Goal: Transaction & Acquisition: Purchase product/service

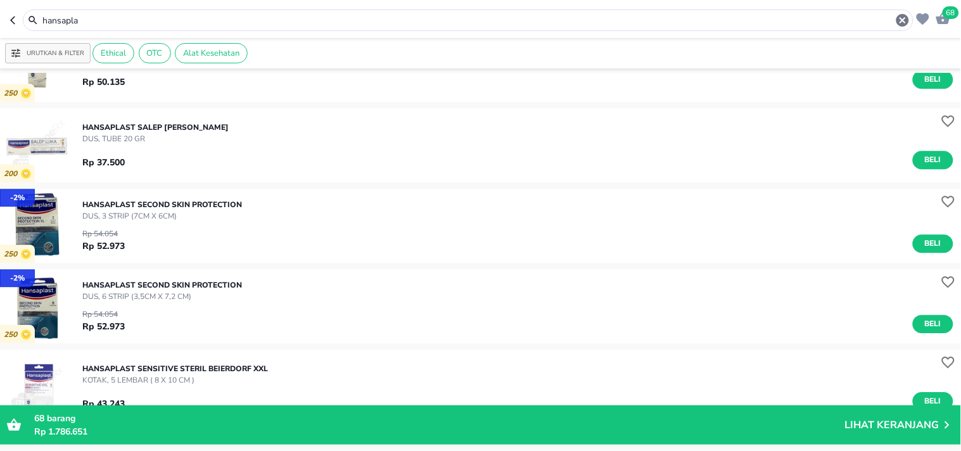
scroll to position [2086, 0]
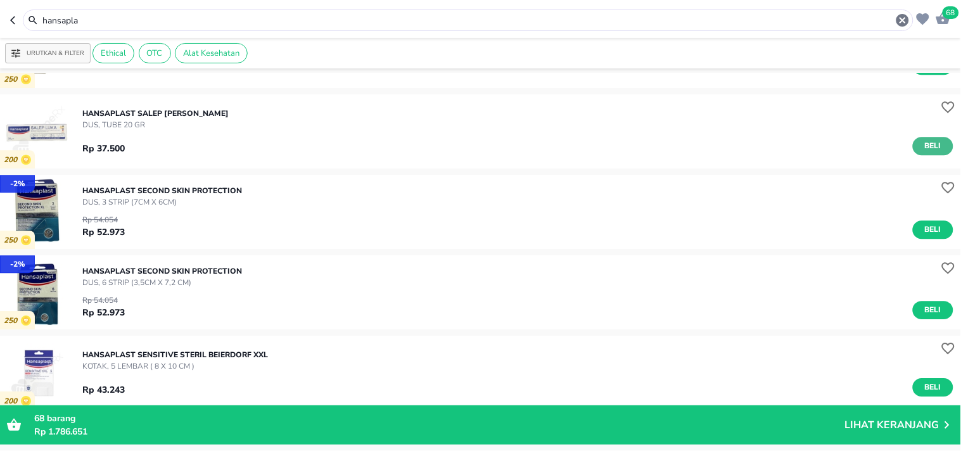
click at [926, 144] on span "Beli" at bounding box center [933, 145] width 22 height 13
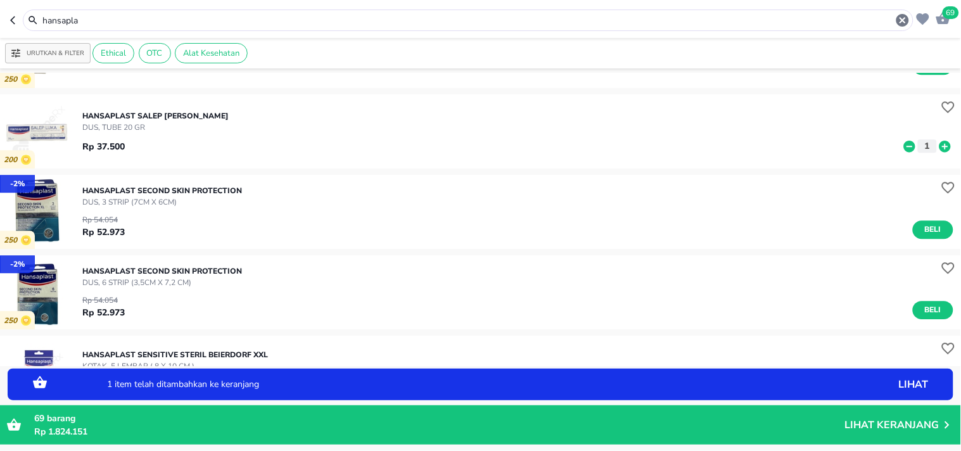
click at [939, 150] on icon at bounding box center [944, 145] width 11 height 11
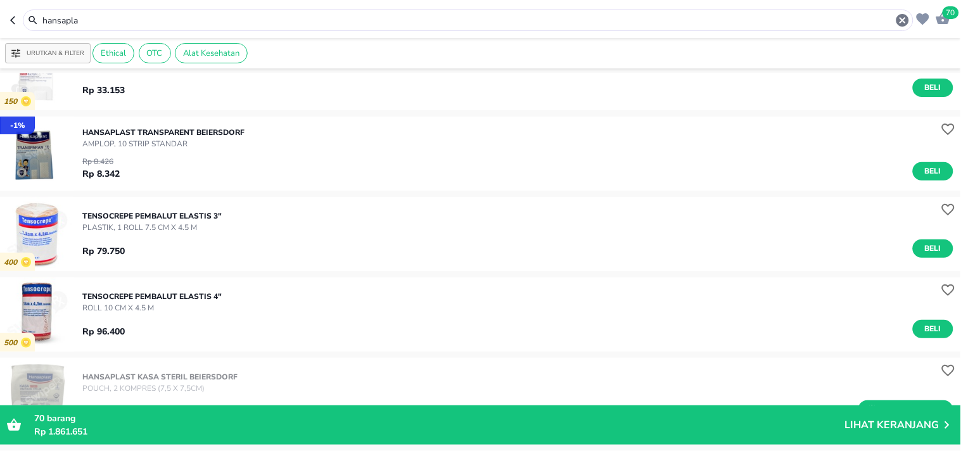
scroll to position [2550, 0]
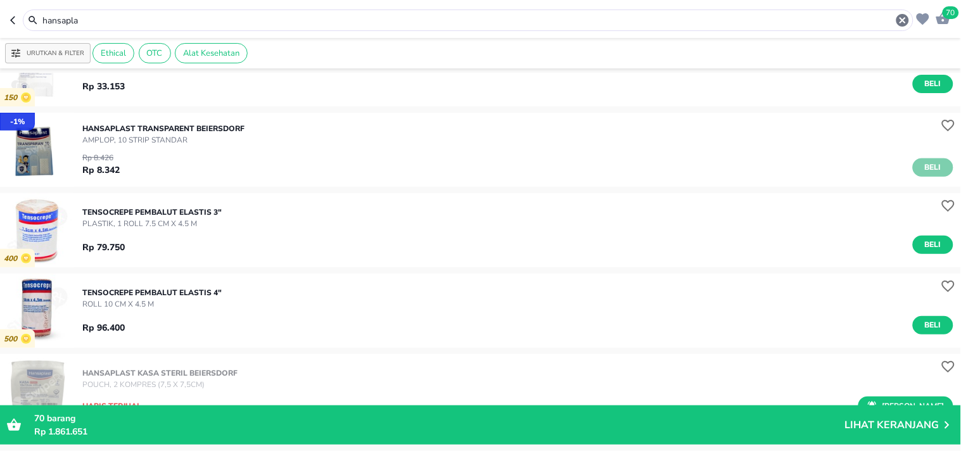
click at [928, 168] on span "Beli" at bounding box center [933, 167] width 22 height 13
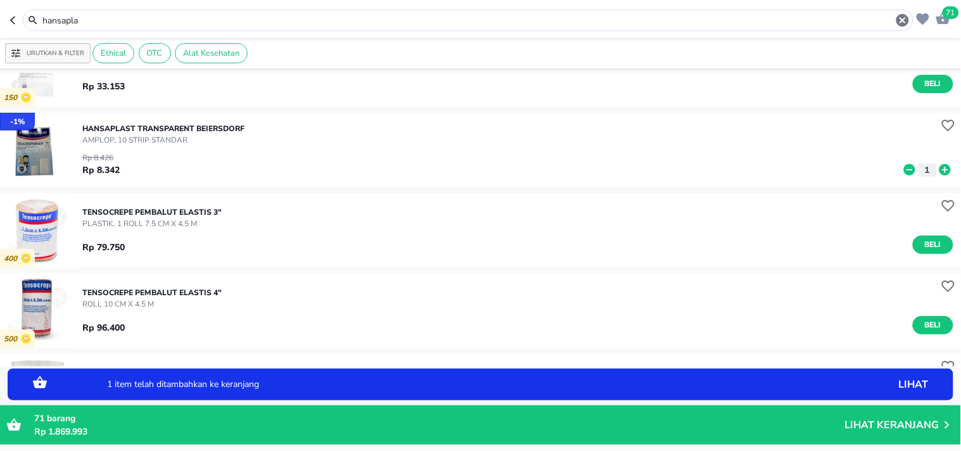
click at [939, 168] on icon at bounding box center [944, 169] width 11 height 11
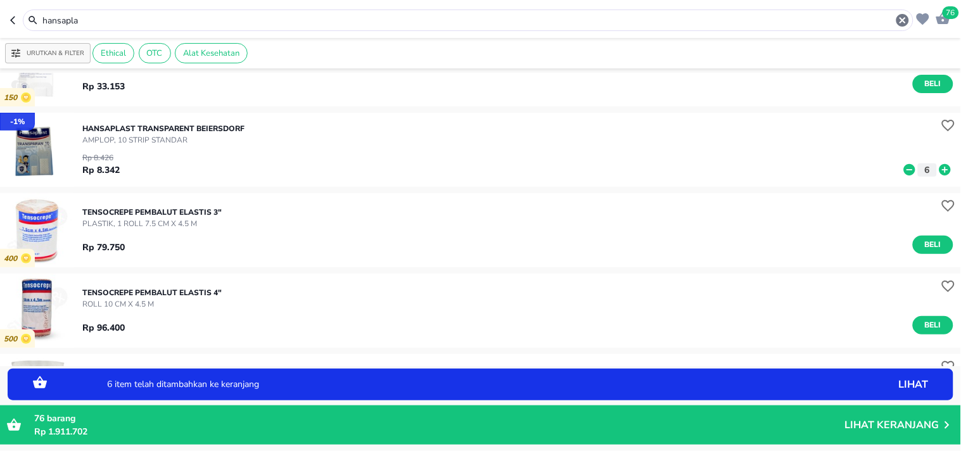
click at [939, 168] on icon at bounding box center [944, 169] width 11 height 11
